Goal: Book appointment/travel/reservation

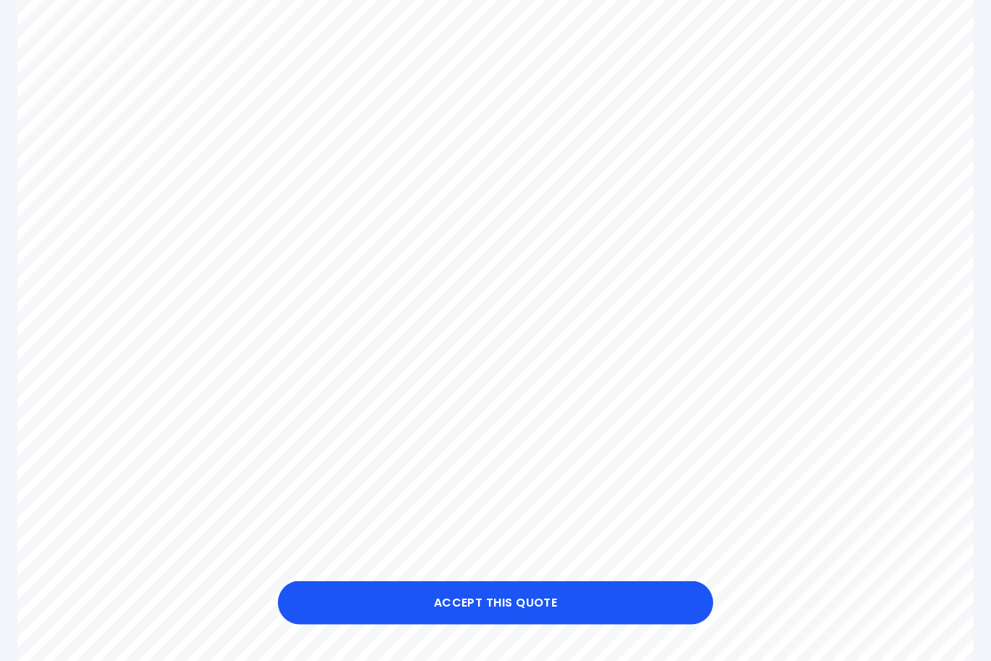
scroll to position [625, 0]
click at [523, 625] on button "Accept this Quote" at bounding box center [495, 603] width 435 height 44
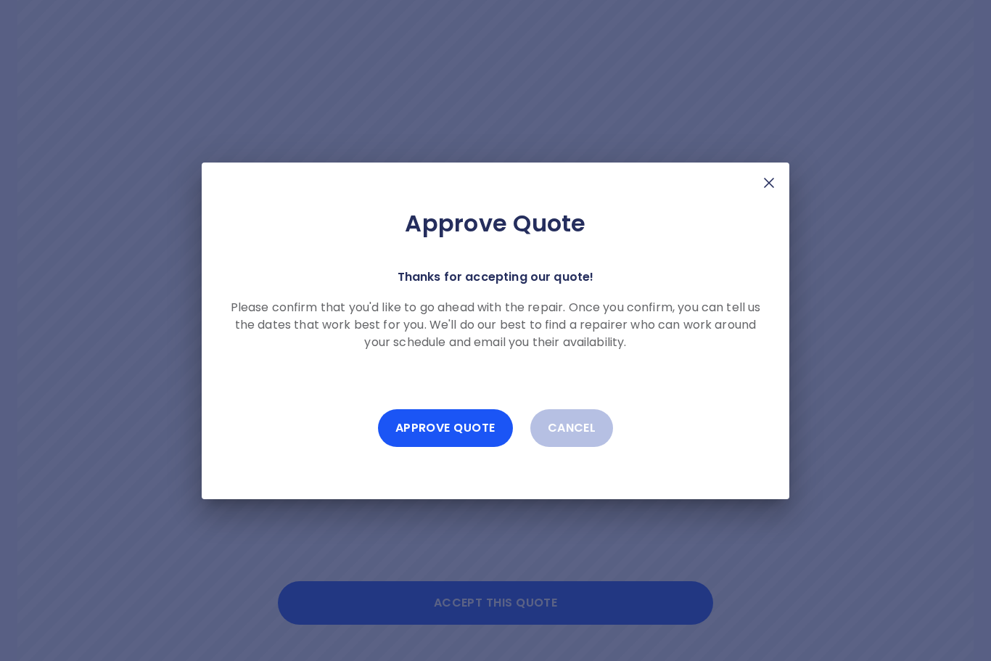
click at [461, 447] on button "Approve Quote" at bounding box center [445, 428] width 135 height 38
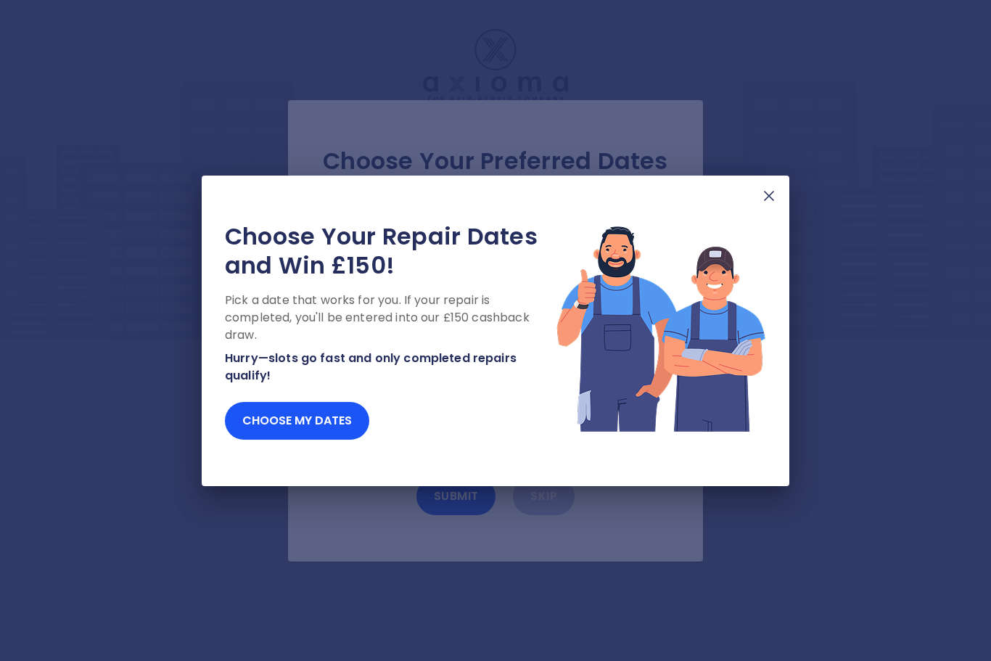
click at [773, 198] on img at bounding box center [768, 195] width 17 height 17
click at [769, 204] on img at bounding box center [768, 195] width 17 height 17
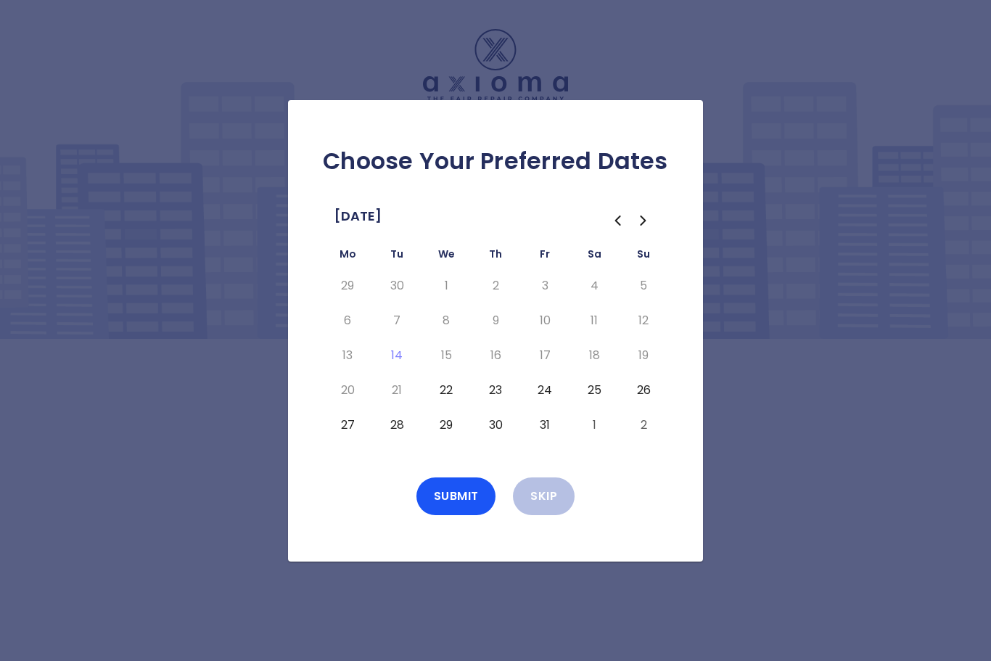
click at [353, 414] on button "27" at bounding box center [347, 425] width 26 height 23
click at [462, 477] on button "Submit" at bounding box center [456, 496] width 80 height 38
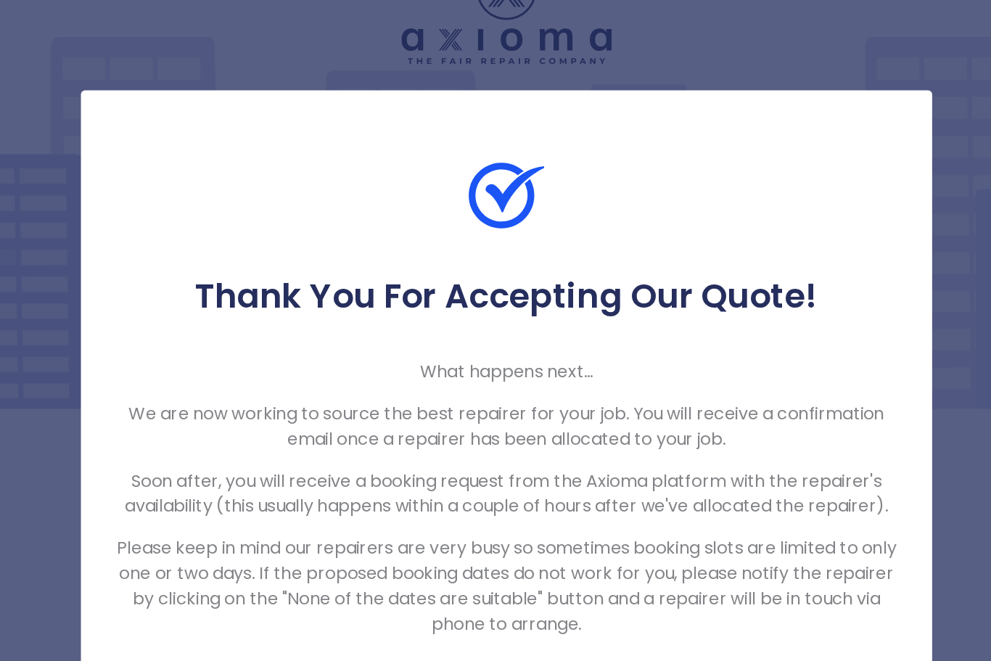
click at [469, 337] on div "Thank You For Accepting Our Quote! What happens next... We are now working to s…" at bounding box center [496, 372] width 588 height 250
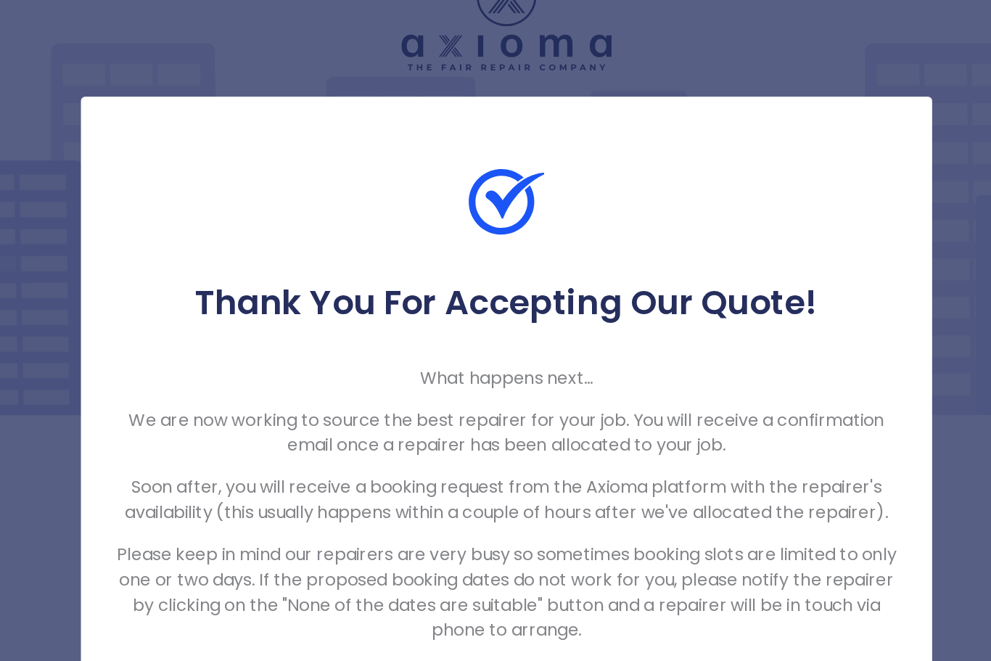
click at [470, 345] on div "Thank You For Accepting Our Quote! What happens next... We are now working to s…" at bounding box center [496, 372] width 588 height 250
click at [469, 345] on div "Thank You For Accepting Our Quote! What happens next... We are now working to s…" at bounding box center [496, 372] width 588 height 250
click at [29, 40] on div "Thank You For Accepting Our Quote! What happens next... We are now working to s…" at bounding box center [495, 330] width 991 height 661
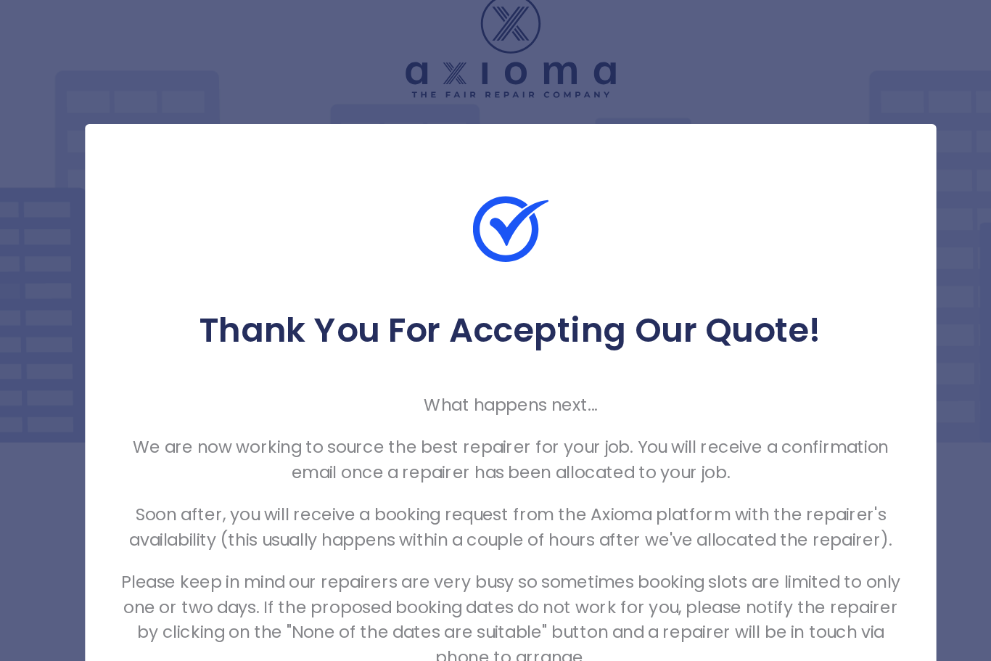
scroll to position [48, 0]
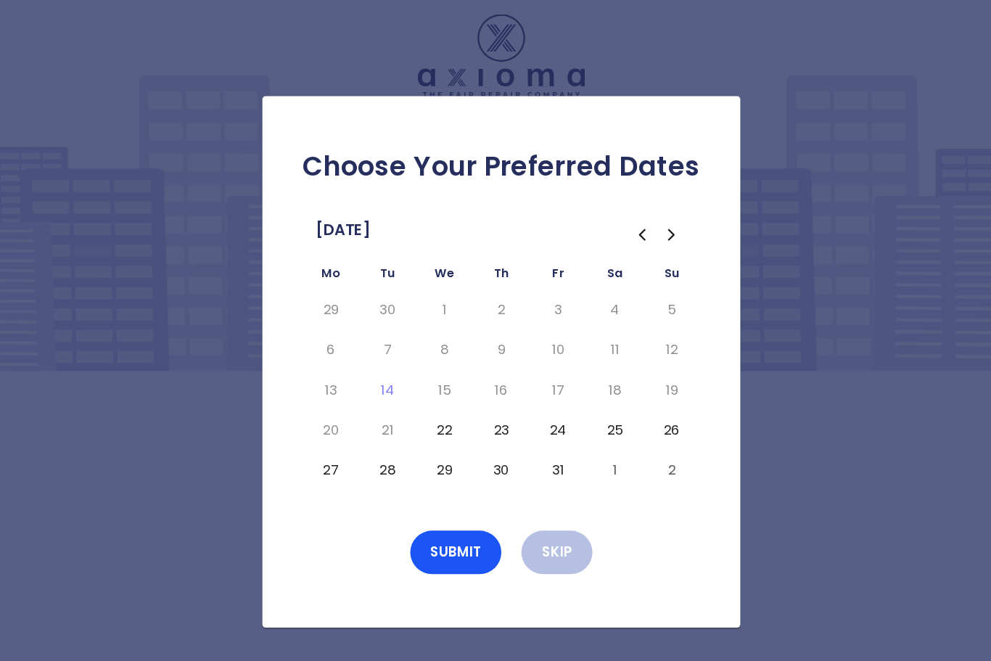
scroll to position [45, 0]
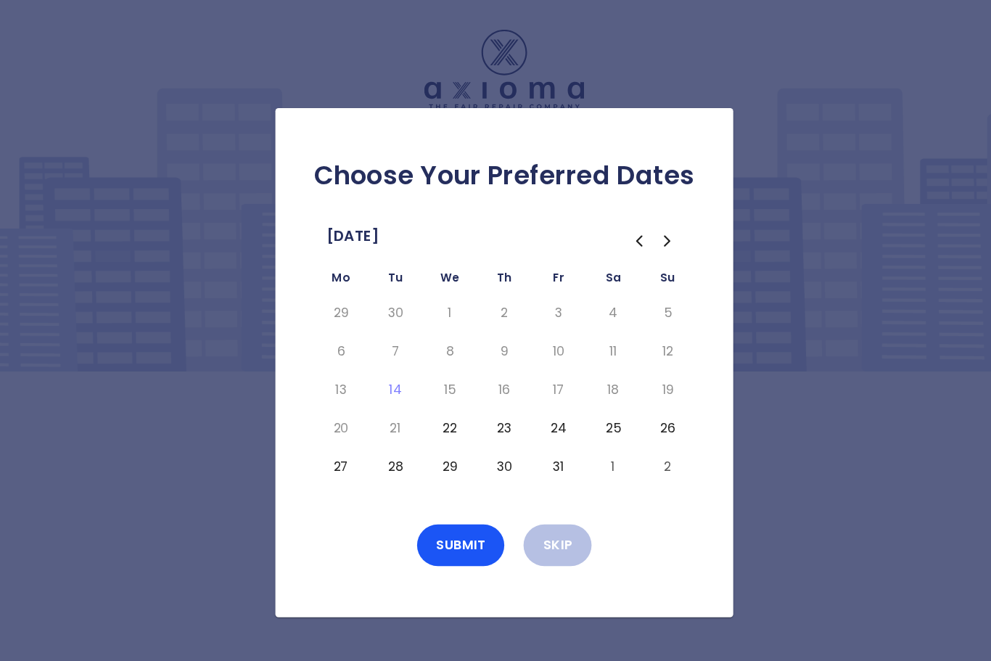
click at [796, 282] on div "Choose Your Preferred Dates October 2025 Mo Tu We Th Fr Sa Su 29 30 1 2 3 4 5 6…" at bounding box center [495, 330] width 991 height 661
click at [768, 392] on div "Choose Your Preferred Dates October 2025 Mo Tu We Th Fr Sa Su 29 30 1 2 3 4 5 6…" at bounding box center [495, 330] width 991 height 661
click at [768, 391] on div "Choose Your Preferred Dates October 2025 Mo Tu We Th Fr Sa Su 29 30 1 2 3 4 5 6…" at bounding box center [495, 330] width 991 height 661
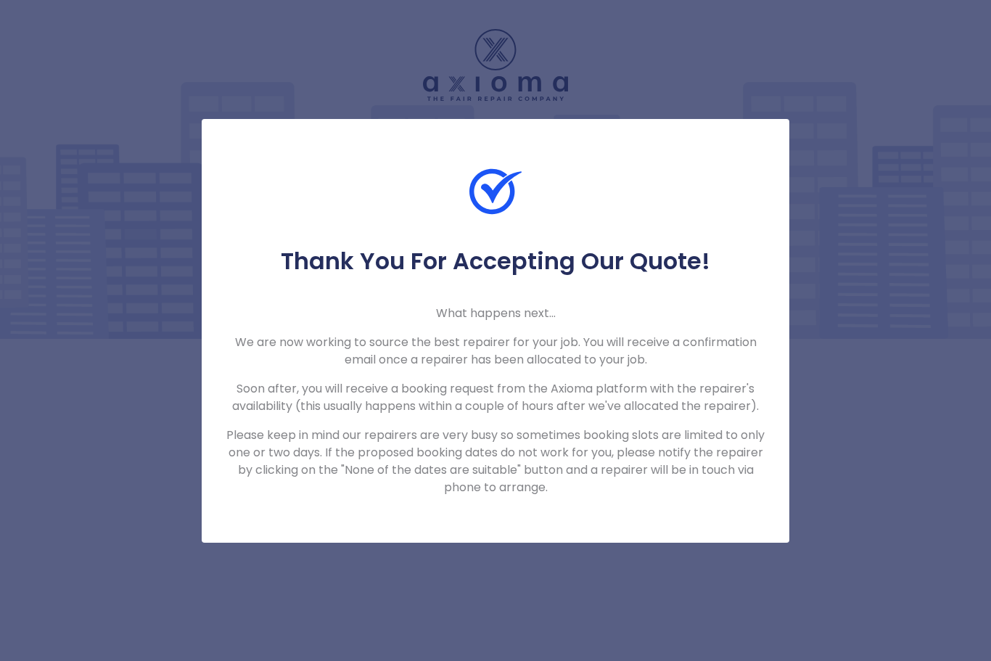
click at [870, 354] on div "Thank You For Accepting Our Quote! What happens next... We are now working to s…" at bounding box center [495, 330] width 991 height 661
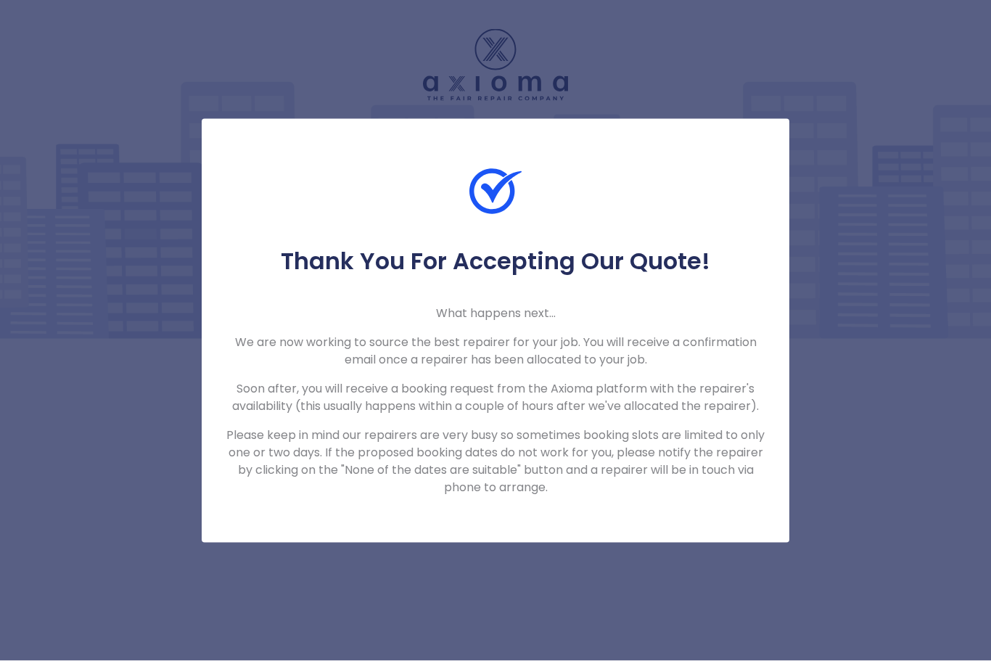
scroll to position [5, 0]
click at [157, 425] on div "Thank You For Accepting Our Quote! What happens next... We are now working to s…" at bounding box center [495, 330] width 991 height 661
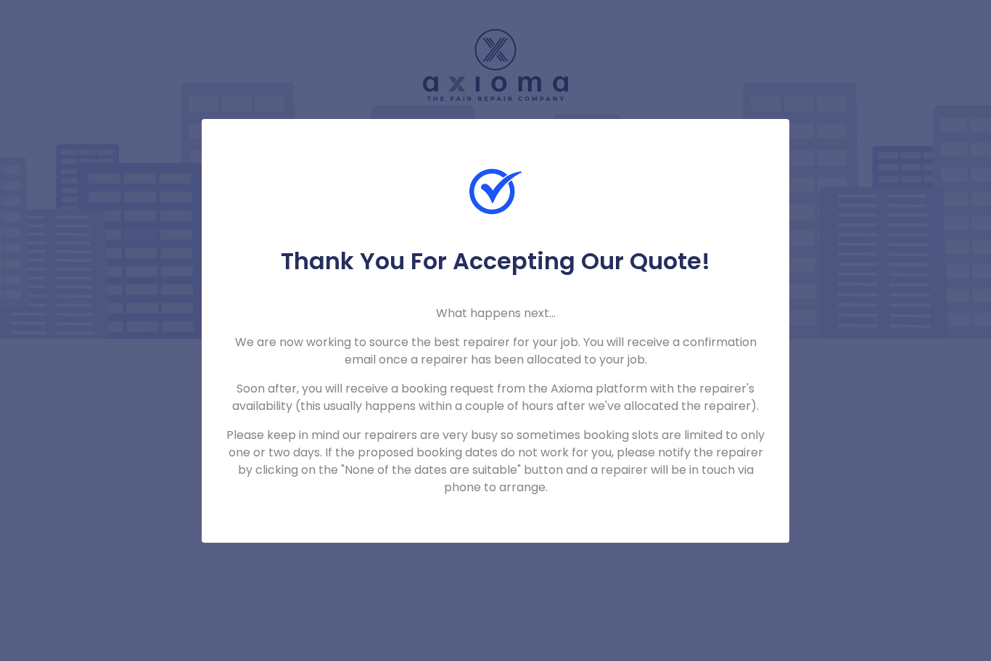
scroll to position [0, 0]
